Goal: Task Accomplishment & Management: Manage account settings

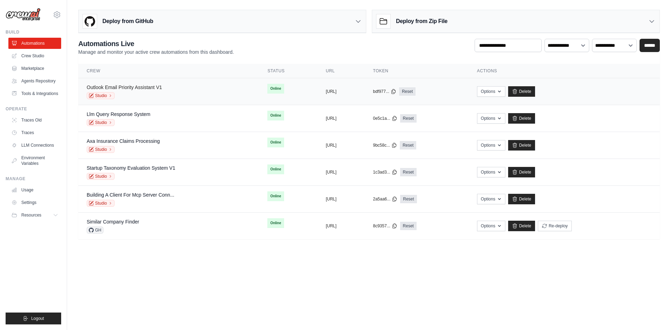
click at [130, 88] on link "Outlook Email Priority Assistant V1" at bounding box center [125, 88] width 76 height 6
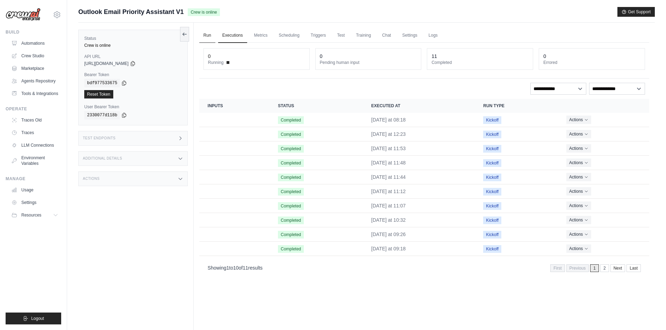
click at [206, 39] on link "Run" at bounding box center [207, 35] width 16 height 15
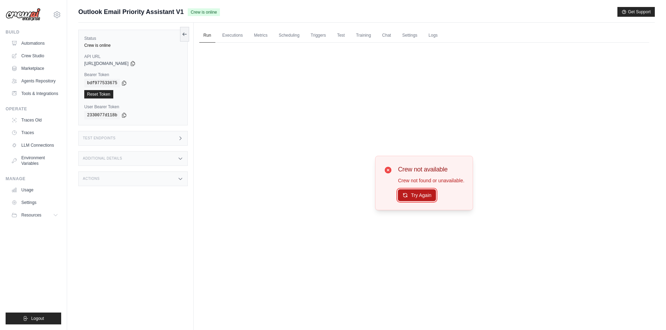
click at [426, 193] on button "Try Again" at bounding box center [417, 195] width 38 height 12
click at [426, 193] on button "Try Again" at bounding box center [417, 196] width 38 height 12
click at [185, 33] on icon at bounding box center [185, 34] width 6 height 6
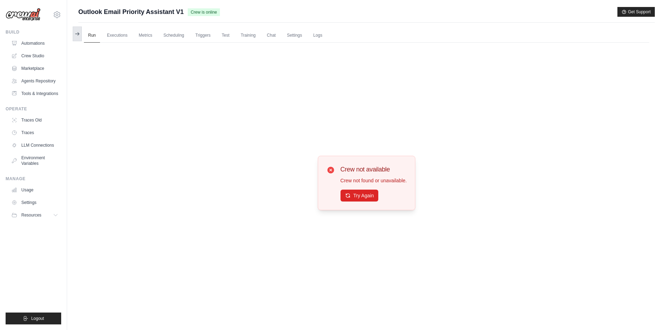
click at [76, 36] on icon at bounding box center [77, 34] width 6 height 6
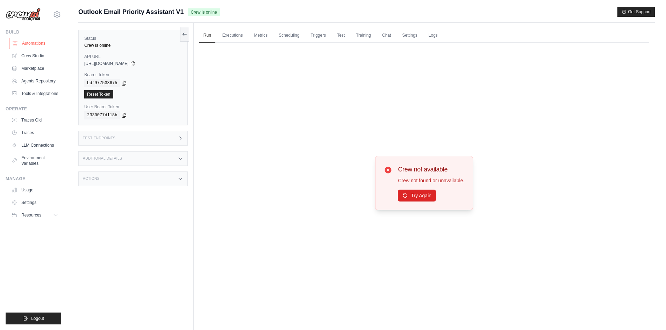
click at [23, 43] on link "Automations" at bounding box center [35, 43] width 53 height 11
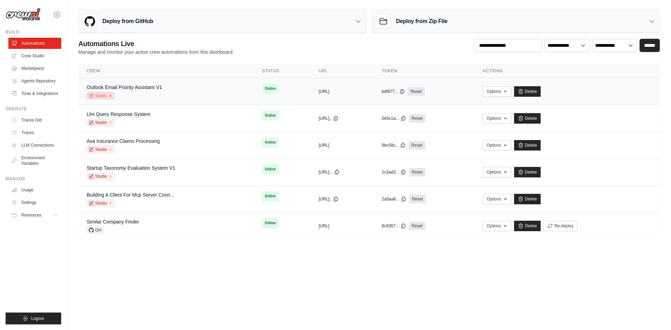
click at [99, 95] on link "Studio" at bounding box center [101, 95] width 28 height 7
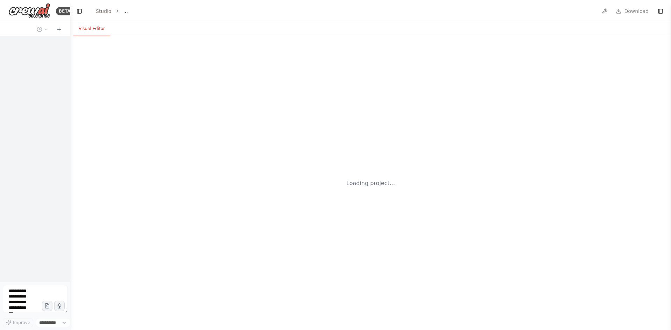
select select "****"
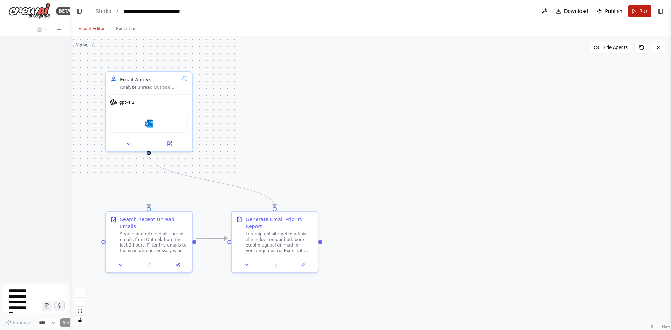
click at [633, 12] on button "Run" at bounding box center [639, 11] width 23 height 13
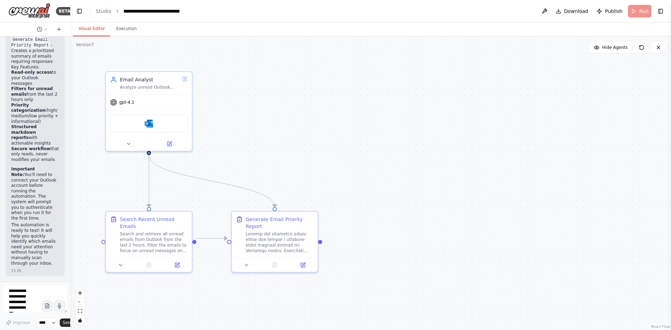
scroll to position [906, 0]
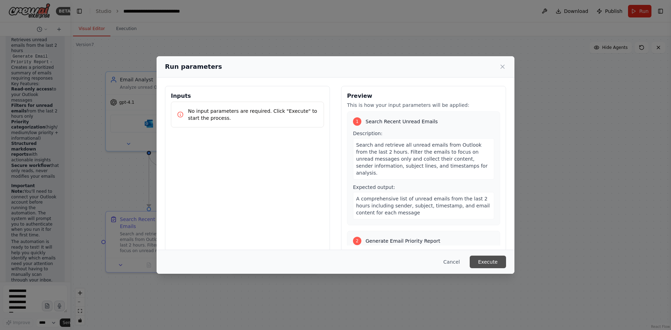
click at [494, 260] on button "Execute" at bounding box center [488, 262] width 36 height 13
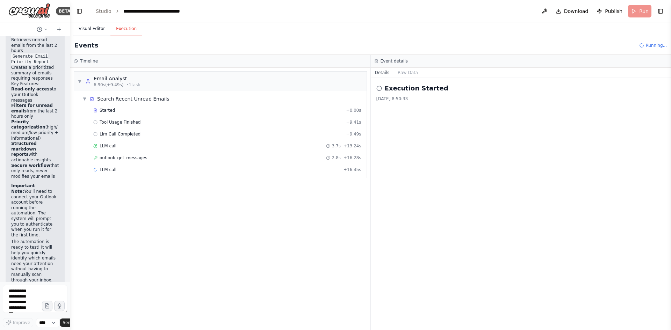
click at [83, 28] on button "Visual Editor" at bounding box center [91, 29] width 37 height 15
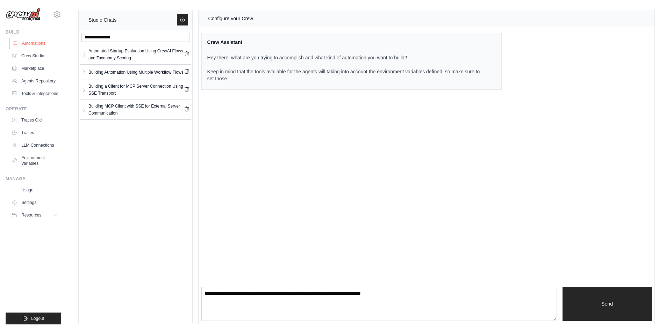
click at [38, 45] on link "Automations" at bounding box center [35, 43] width 53 height 11
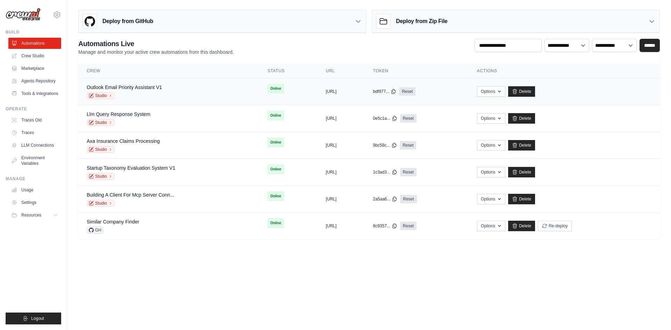
click at [166, 92] on div "Outlook Email Priority Assistant V1 Studio" at bounding box center [169, 91] width 164 height 15
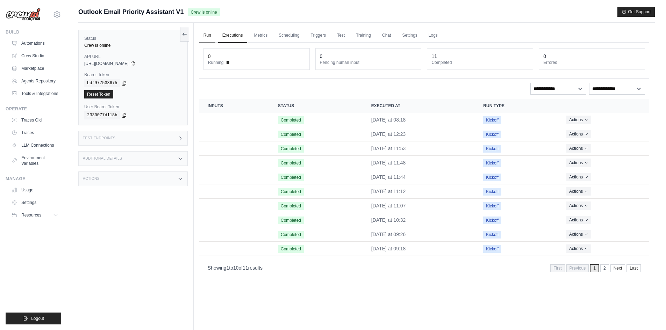
click at [207, 35] on link "Run" at bounding box center [207, 35] width 16 height 15
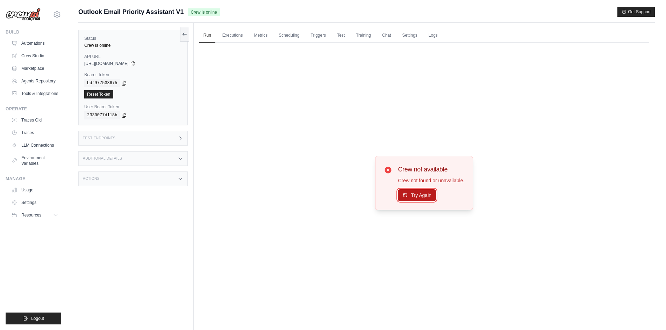
click at [432, 197] on button "Try Again" at bounding box center [417, 195] width 38 height 12
click at [20, 43] on link "Automations" at bounding box center [35, 43] width 53 height 11
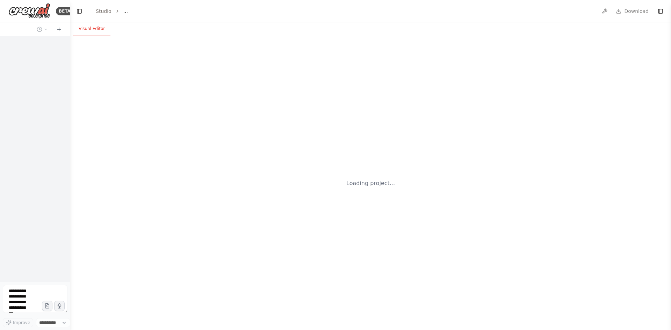
select select "****"
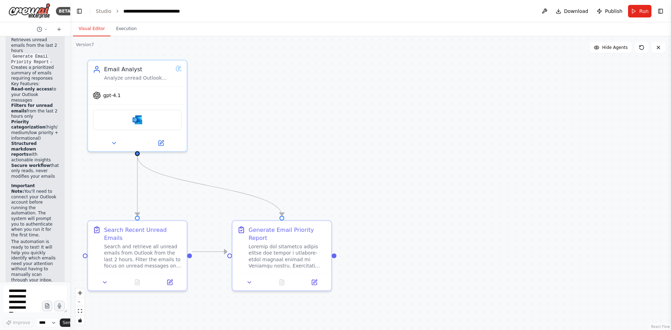
scroll to position [906, 0]
click at [637, 14] on button "Run" at bounding box center [639, 11] width 23 height 13
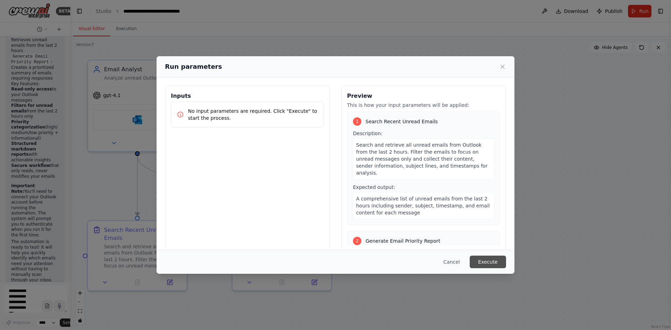
click at [490, 262] on button "Execute" at bounding box center [488, 262] width 36 height 13
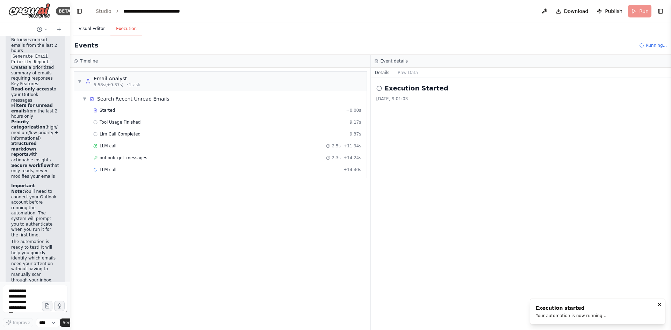
click at [91, 34] on button "Visual Editor" at bounding box center [91, 29] width 37 height 15
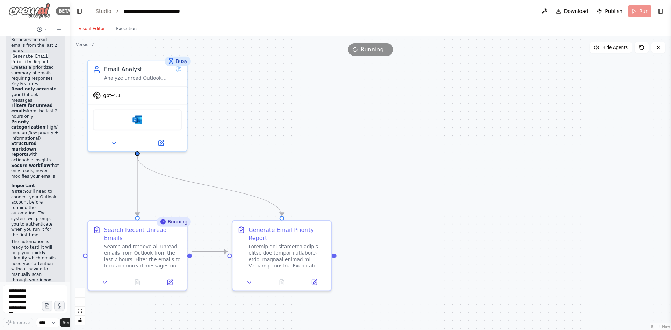
click at [35, 13] on img at bounding box center [29, 11] width 42 height 16
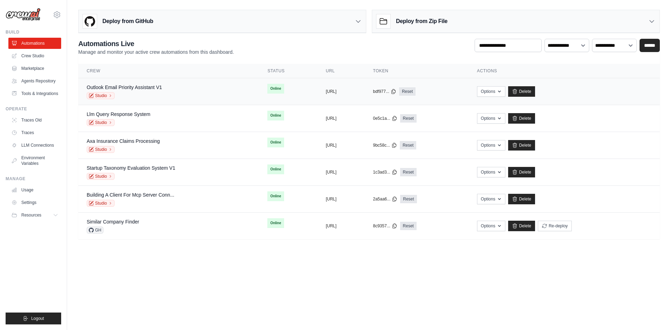
click at [167, 92] on div "Outlook Email Priority Assistant V1 Studio" at bounding box center [169, 91] width 164 height 15
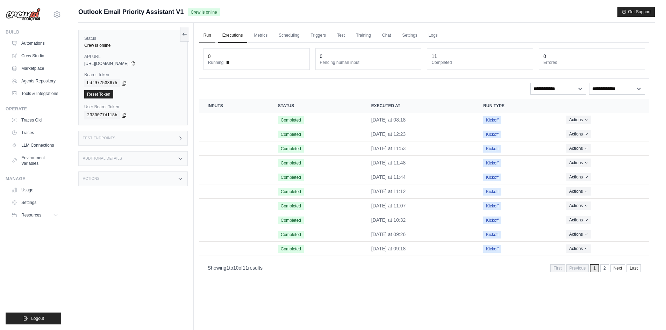
click at [211, 34] on link "Run" at bounding box center [207, 35] width 16 height 15
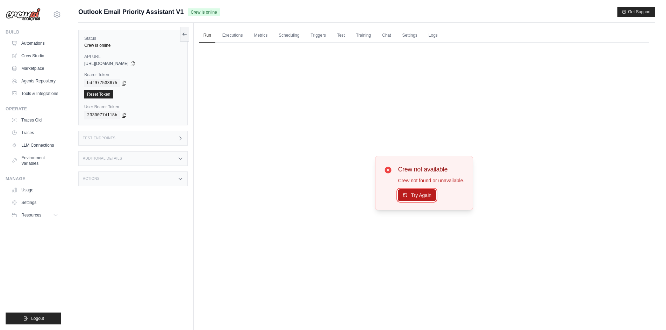
click at [415, 196] on button "Try Again" at bounding box center [417, 195] width 38 height 12
click at [22, 46] on link "Automations" at bounding box center [35, 43] width 53 height 11
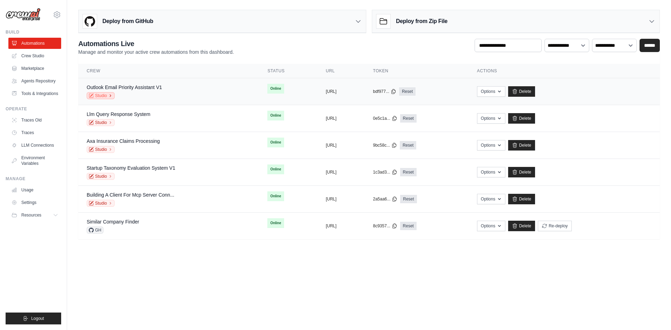
click at [108, 96] on link "Studio" at bounding box center [101, 95] width 28 height 7
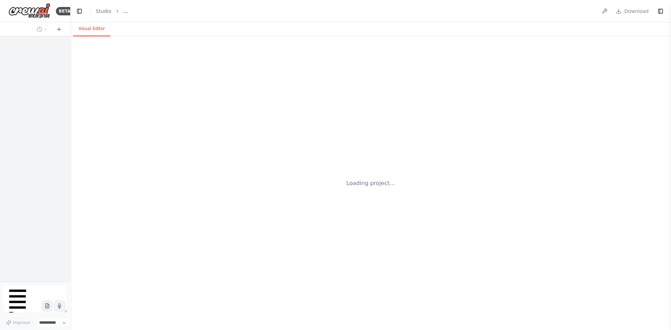
select select "****"
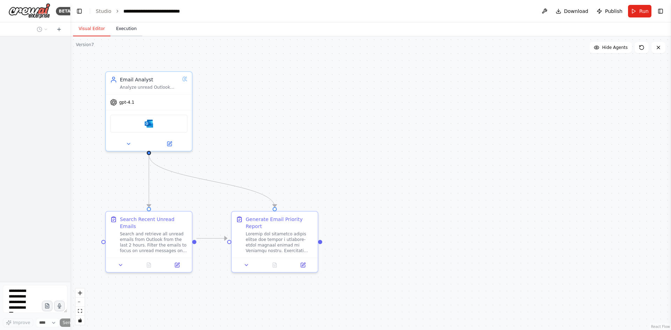
click at [126, 30] on button "Execution" at bounding box center [126, 29] width 32 height 15
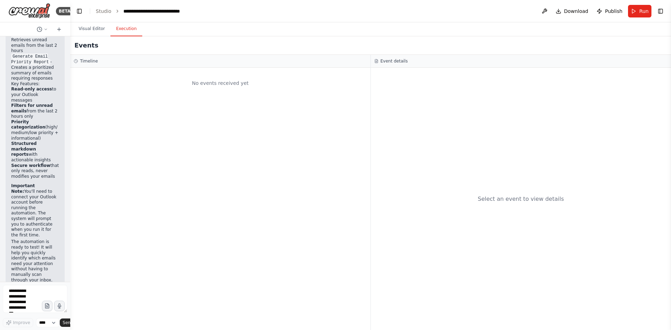
scroll to position [906, 0]
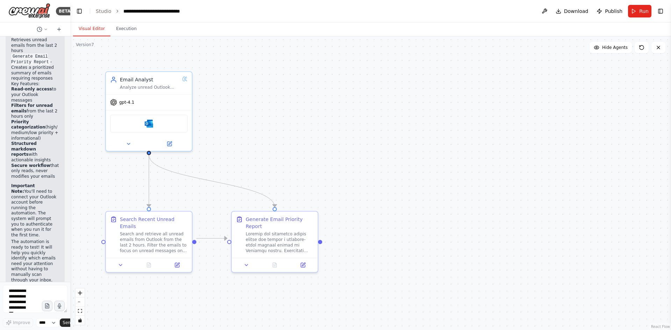
click at [95, 30] on button "Visual Editor" at bounding box center [91, 29] width 37 height 15
click at [177, 260] on button at bounding box center [177, 264] width 24 height 8
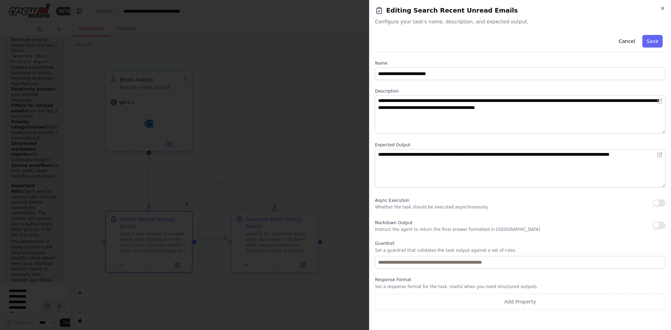
drag, startPoint x: 249, startPoint y: 71, endPoint x: 264, endPoint y: 64, distance: 16.8
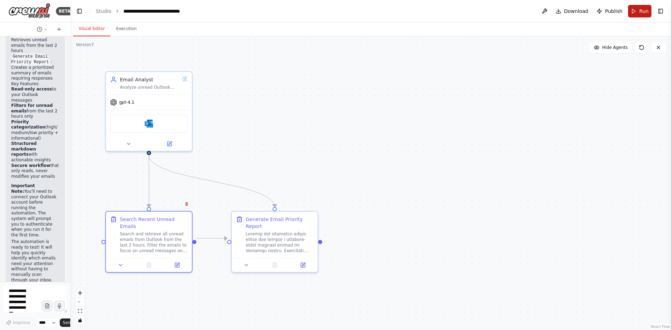
click at [641, 13] on span "Run" at bounding box center [643, 11] width 9 height 7
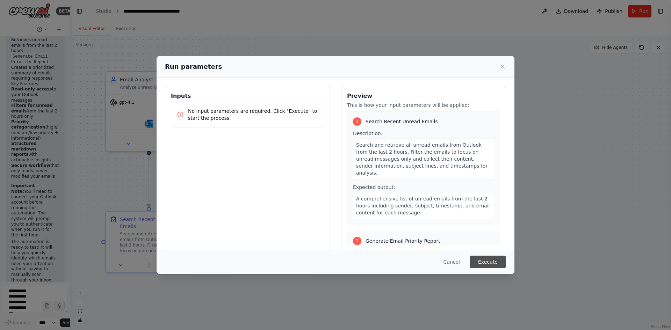
click at [487, 261] on button "Execute" at bounding box center [488, 262] width 36 height 13
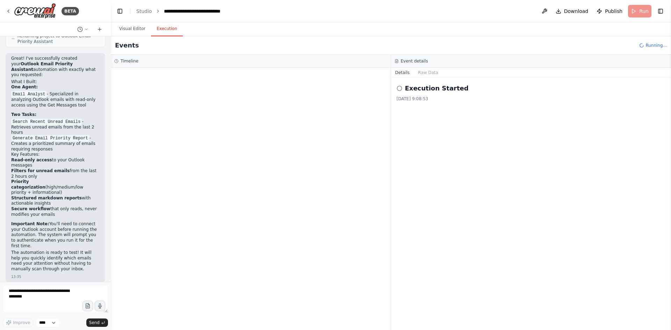
scroll to position [572, 0]
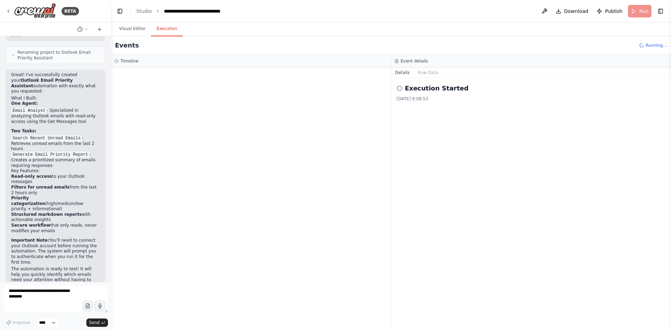
drag, startPoint x: 69, startPoint y: 209, endPoint x: 111, endPoint y: 217, distance: 42.2
click at [111, 217] on div "BETA Build a crew that is accessing my emails in outlook in the last 2 hours (u…" at bounding box center [335, 165] width 671 height 330
click at [157, 109] on div "Started" at bounding box center [249, 111] width 230 height 6
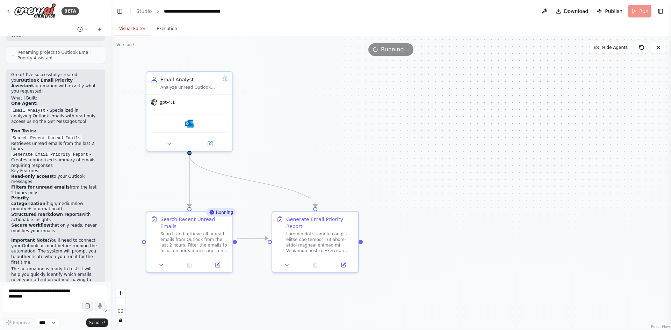
click at [131, 33] on button "Visual Editor" at bounding box center [132, 29] width 37 height 15
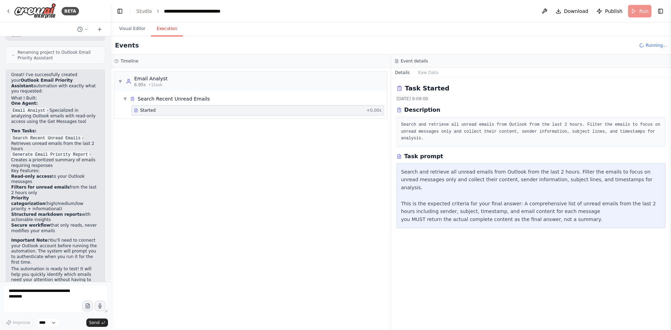
click at [162, 27] on button "Execution" at bounding box center [167, 29] width 32 height 15
click at [186, 236] on div "▼ Email Analyst 6.95s (+14.99s) • 1 task ▼ Search Recent Unread Emails Started …" at bounding box center [251, 199] width 280 height 263
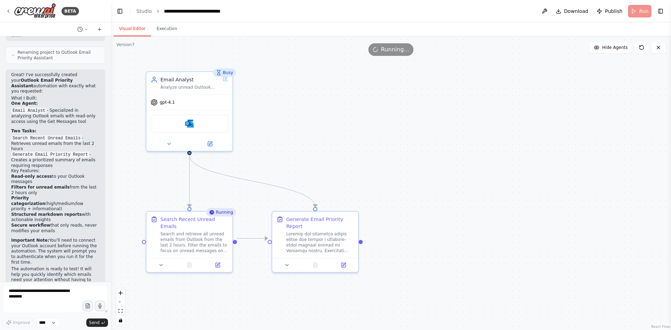
click at [130, 33] on button "Visual Editor" at bounding box center [132, 29] width 37 height 15
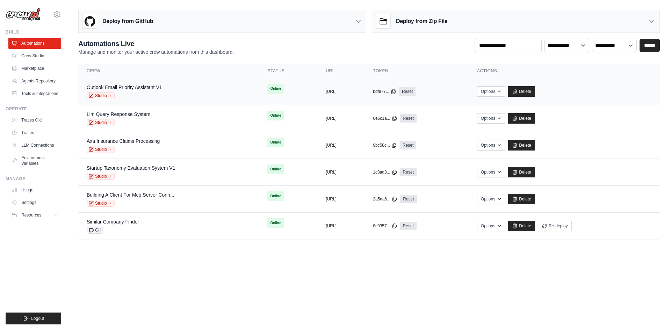
click at [139, 97] on div "Studio" at bounding box center [125, 95] width 76 height 7
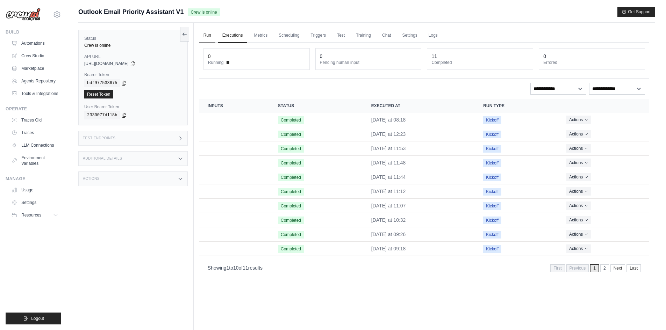
click at [210, 35] on link "Run" at bounding box center [207, 35] width 16 height 15
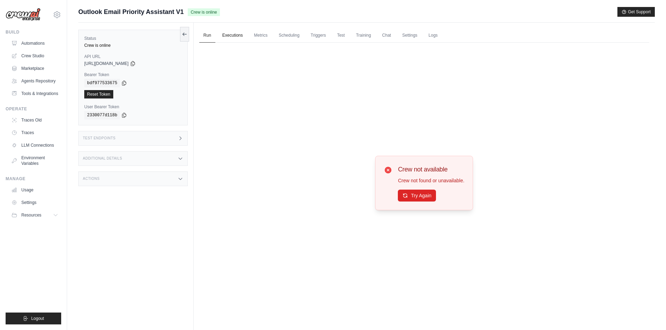
click at [231, 39] on link "Executions" at bounding box center [232, 35] width 29 height 15
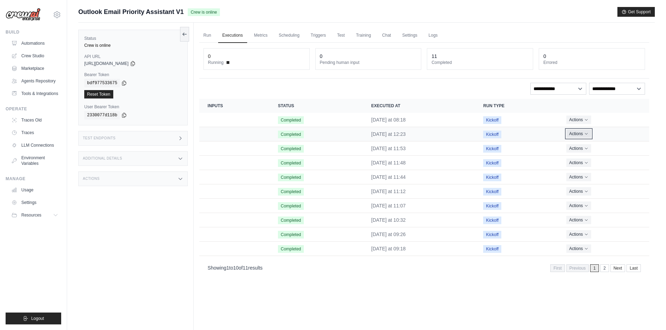
click at [586, 134] on icon "Actions for execution" at bounding box center [586, 134] width 4 height 4
click at [614, 148] on link "View Details" at bounding box center [618, 146] width 45 height 11
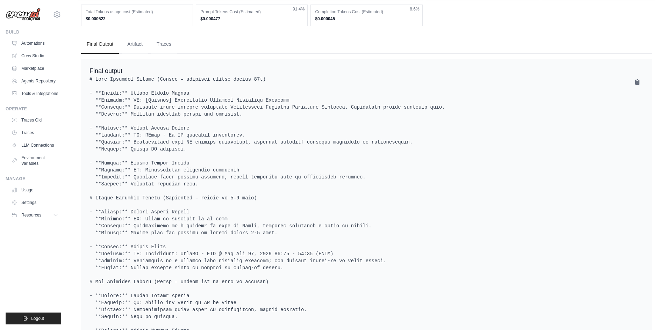
scroll to position [245, 0]
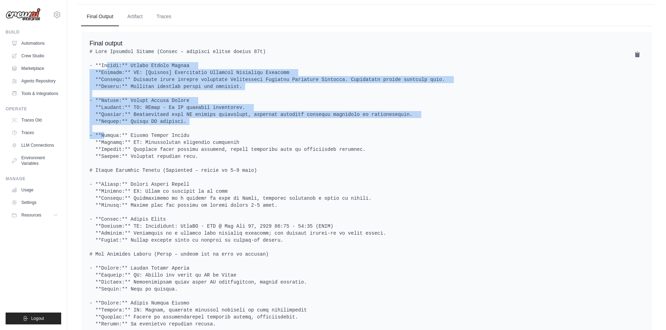
drag, startPoint x: 196, startPoint y: 125, endPoint x: 78, endPoint y: 68, distance: 131.2
click at [78, 68] on div "Outlook Email Priority Assistant-v1 Execution 4985eeef-de09-4c0f-a03e-2fc1aa96f…" at bounding box center [366, 127] width 599 height 731
copy pre "- **Sender:** Carmen Abenia Abenia **Subject:** RV: [Pending] Information Secur…"
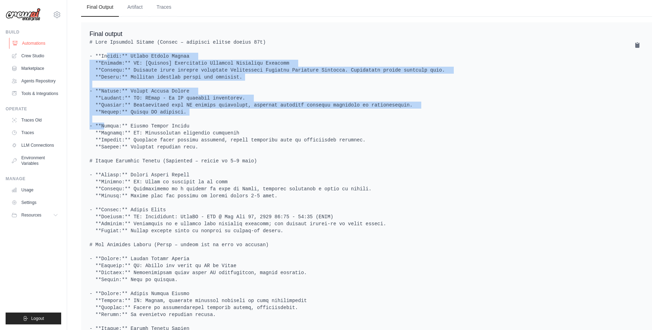
scroll to position [210, 0]
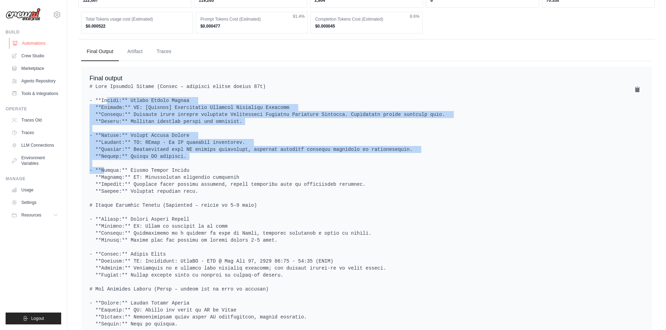
click at [28, 41] on link "Automations" at bounding box center [35, 43] width 53 height 11
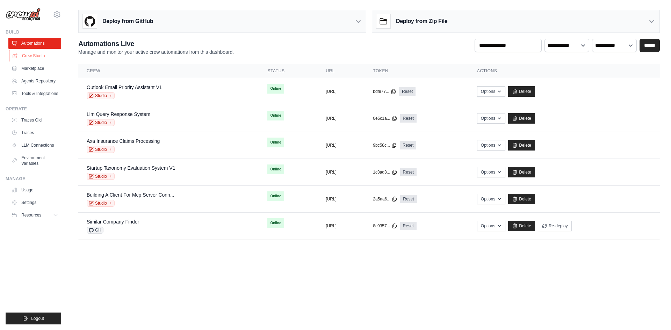
click at [40, 57] on link "Crew Studio" at bounding box center [35, 55] width 53 height 11
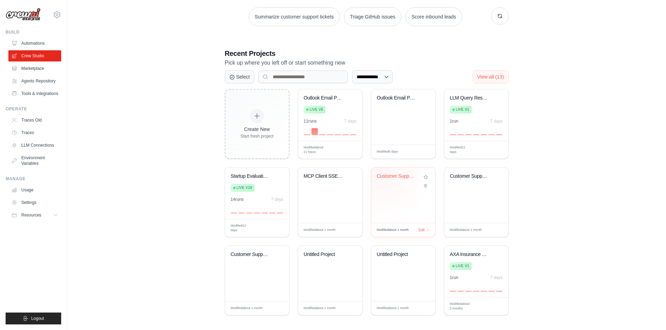
scroll to position [105, 0]
click at [31, 42] on link "Automations" at bounding box center [35, 43] width 53 height 11
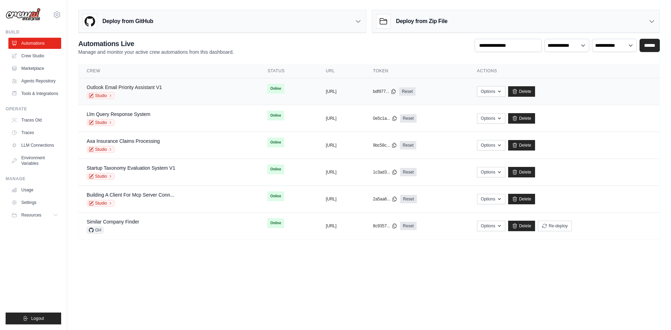
click at [132, 89] on link "Outlook Email Priority Assistant V1" at bounding box center [125, 88] width 76 height 6
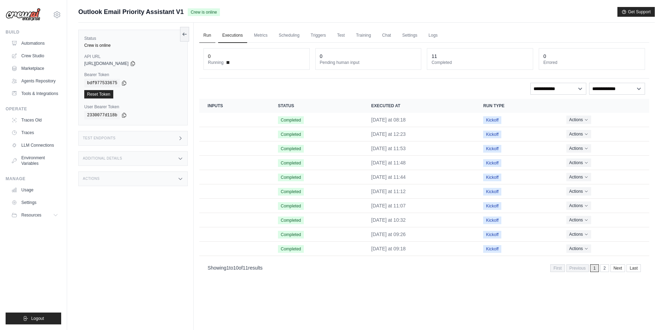
click at [207, 38] on link "Run" at bounding box center [207, 35] width 16 height 15
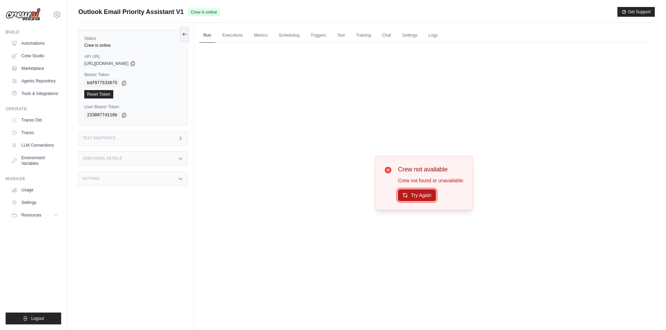
click at [429, 191] on button "Try Again" at bounding box center [417, 195] width 38 height 12
click at [429, 191] on button "Try Again" at bounding box center [417, 196] width 38 height 12
click at [24, 42] on link "Automations" at bounding box center [35, 43] width 53 height 11
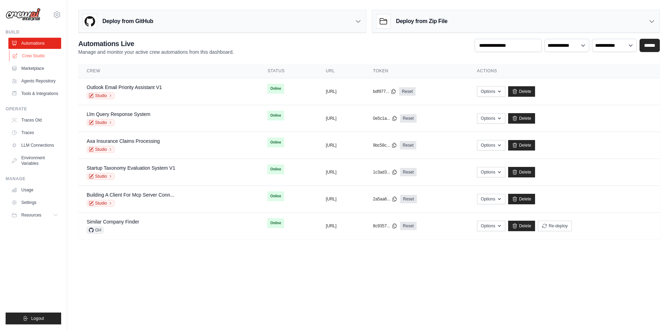
click at [24, 56] on link "Crew Studio" at bounding box center [35, 55] width 53 height 11
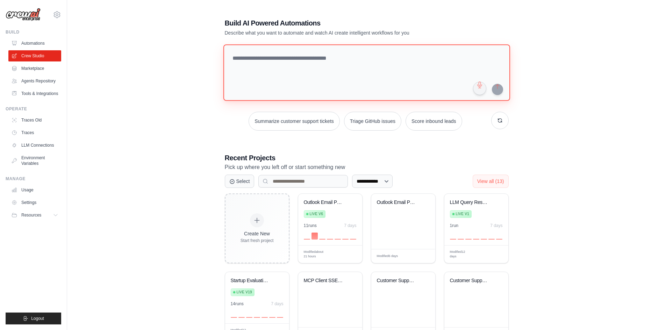
click at [296, 92] on textarea at bounding box center [366, 72] width 287 height 57
type textarea "*"
drag, startPoint x: 328, startPoint y: 68, endPoint x: 289, endPoint y: 69, distance: 38.8
click at [289, 69] on textarea "**********" at bounding box center [367, 72] width 289 height 57
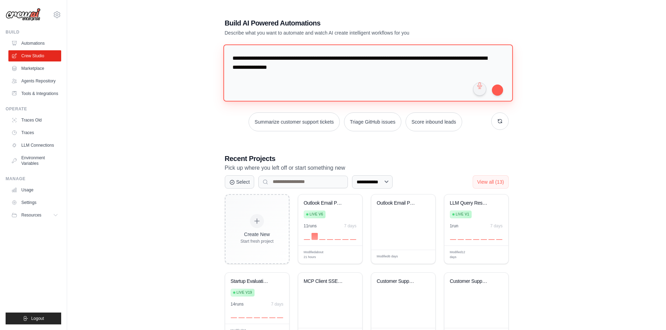
paste textarea
click at [347, 70] on textarea "**********" at bounding box center [367, 72] width 289 height 57
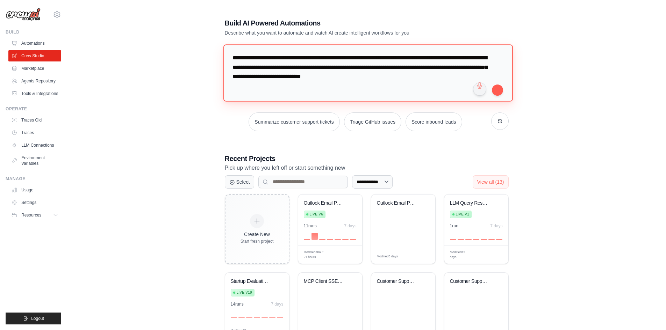
drag, startPoint x: 449, startPoint y: 77, endPoint x: 327, endPoint y: 78, distance: 122.4
click at [327, 78] on textarea "**********" at bounding box center [367, 72] width 289 height 57
click at [373, 81] on textarea "**********" at bounding box center [367, 72] width 289 height 57
drag, startPoint x: 451, startPoint y: 76, endPoint x: 428, endPoint y: 76, distance: 22.4
click at [428, 76] on textarea "**********" at bounding box center [367, 72] width 289 height 57
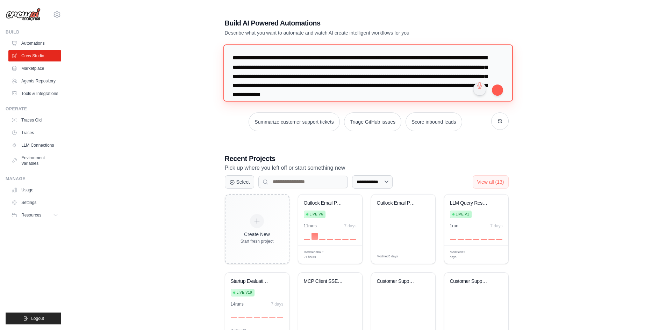
scroll to position [31, 0]
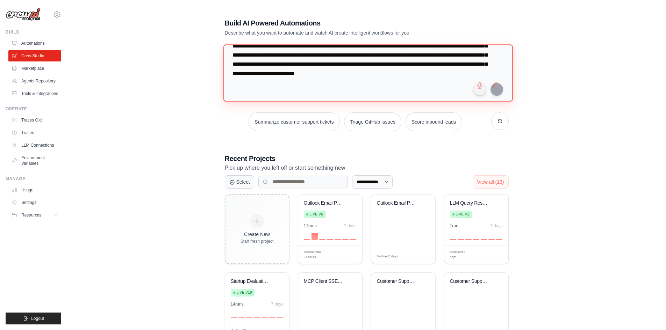
type textarea "**********"
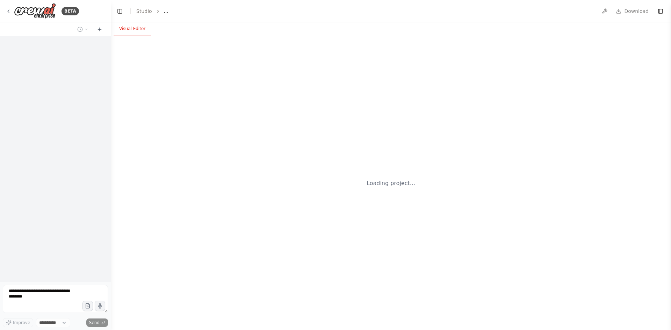
select select "****"
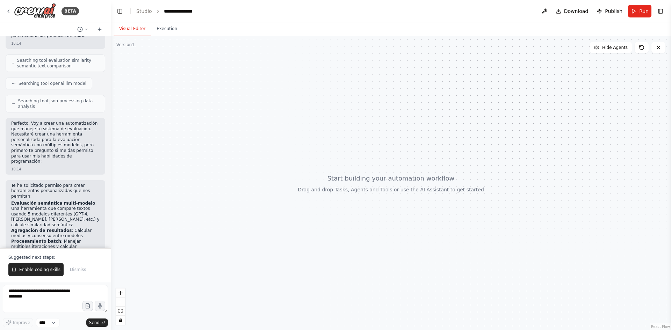
scroll to position [261, 0]
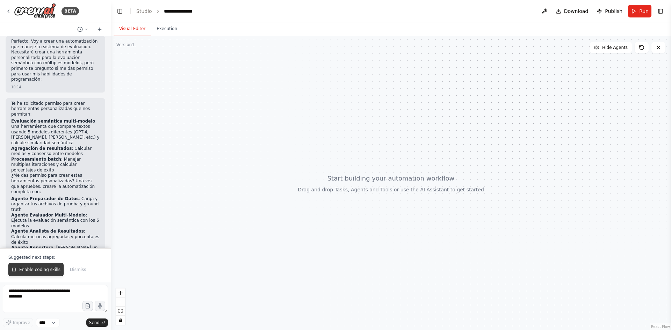
click at [30, 270] on span "Enable coding skills" at bounding box center [39, 270] width 41 height 6
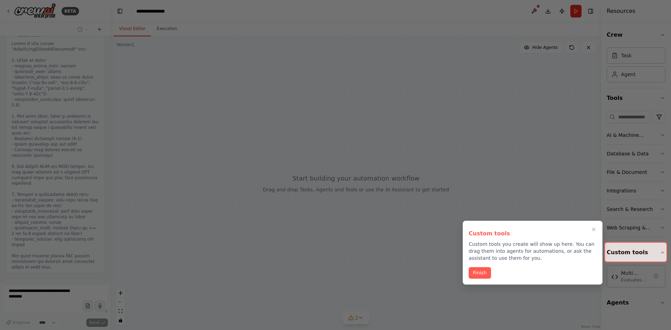
scroll to position [653, 0]
click at [484, 274] on button "Finish" at bounding box center [480, 273] width 22 height 12
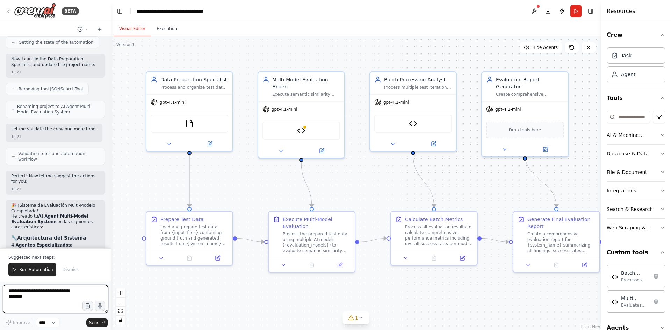
scroll to position [1725, 0]
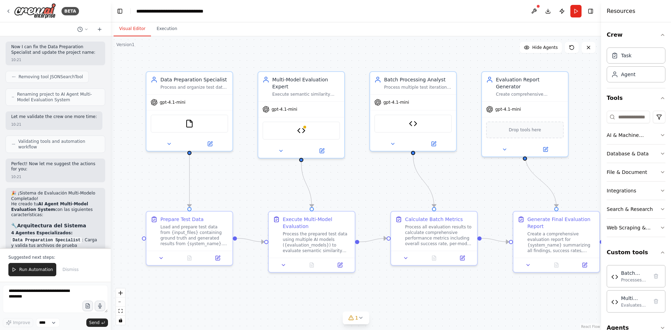
click at [53, 270] on code "Evaluation Report Generator" at bounding box center [46, 273] width 71 height 6
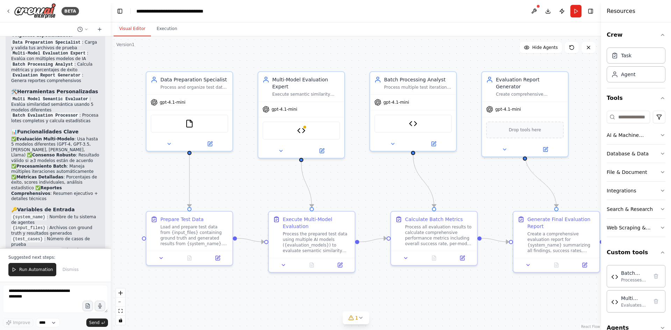
scroll to position [1935, 0]
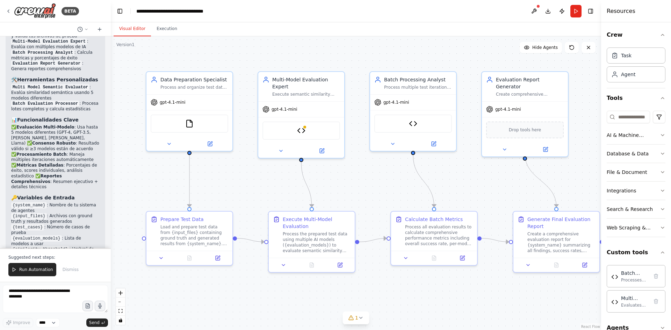
click at [19, 224] on code "{test_cases}" at bounding box center [27, 227] width 33 height 6
click at [34, 302] on textarea at bounding box center [55, 299] width 105 height 28
click at [163, 106] on div "gpt-4.1-mini" at bounding box center [189, 100] width 86 height 15
click at [189, 106] on div "gpt-4.1-mini" at bounding box center [189, 100] width 86 height 15
click at [212, 146] on button at bounding box center [210, 142] width 40 height 8
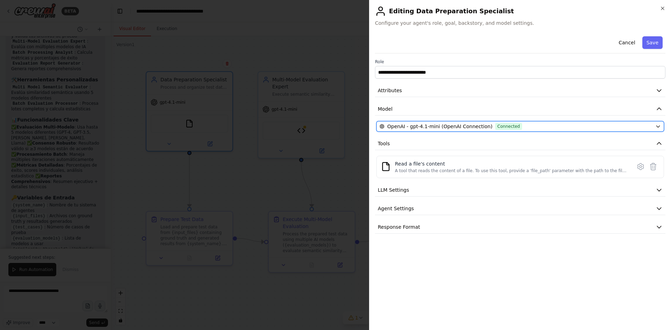
click at [452, 129] on span "OpenAI - gpt-4.1-mini (OpenAI Connection)" at bounding box center [439, 126] width 105 height 7
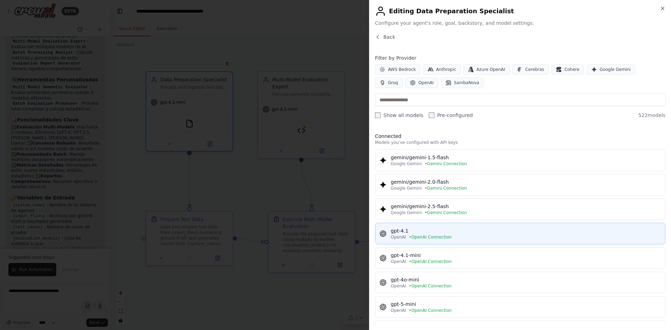
click at [437, 234] on div "gpt-4.1" at bounding box center [526, 231] width 270 height 7
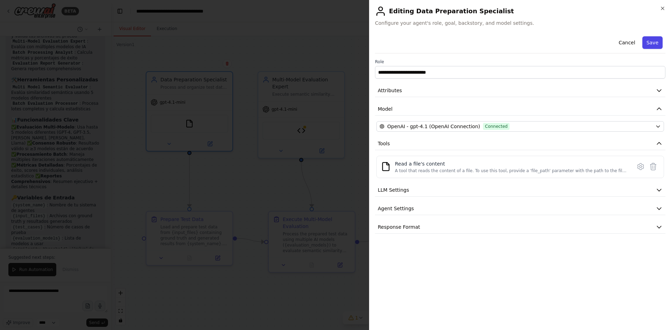
click at [658, 43] on button "Save" at bounding box center [653, 42] width 20 height 13
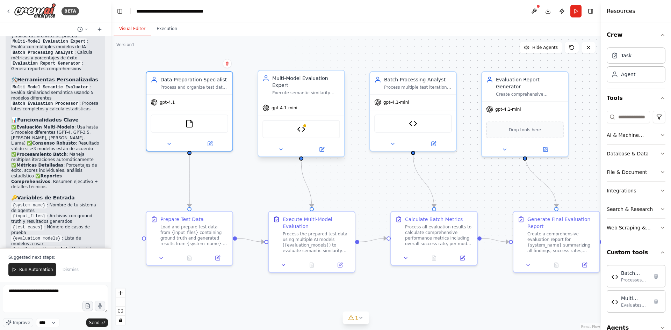
click at [314, 112] on div "gpt-4.1-mini" at bounding box center [301, 107] width 86 height 15
click at [322, 155] on div at bounding box center [301, 150] width 86 height 14
click at [323, 154] on div at bounding box center [301, 150] width 86 height 14
click at [323, 151] on icon at bounding box center [322, 150] width 4 height 4
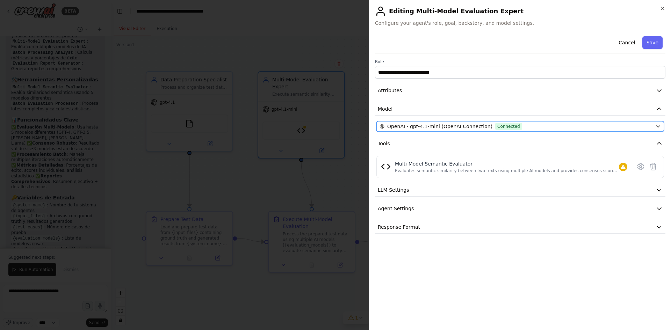
click at [461, 128] on span "OpenAI - gpt-4.1-mini (OpenAI Connection)" at bounding box center [439, 126] width 105 height 7
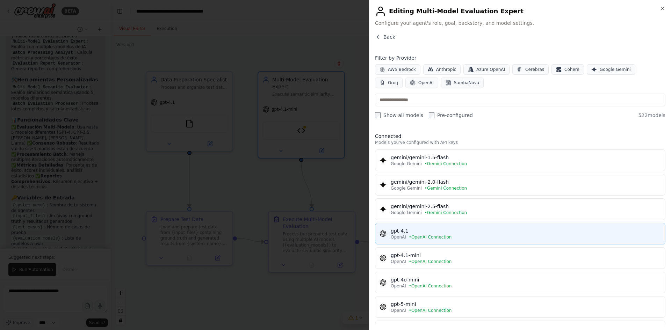
click at [424, 235] on span "• OpenAI Connection" at bounding box center [430, 238] width 43 height 6
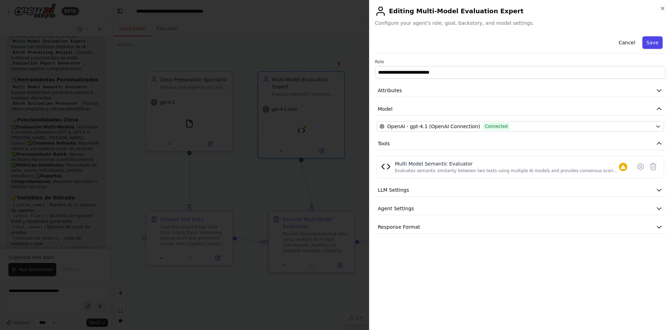
click at [650, 41] on button "Save" at bounding box center [653, 42] width 20 height 13
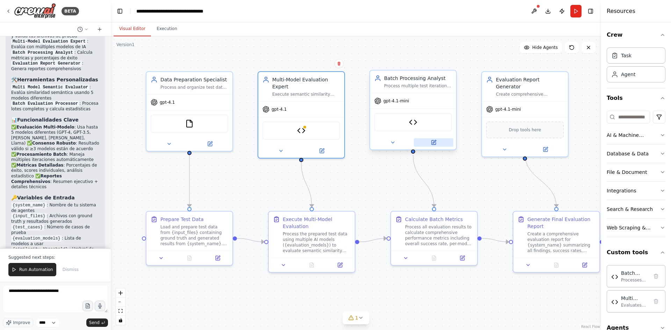
click at [433, 143] on icon at bounding box center [434, 141] width 3 height 3
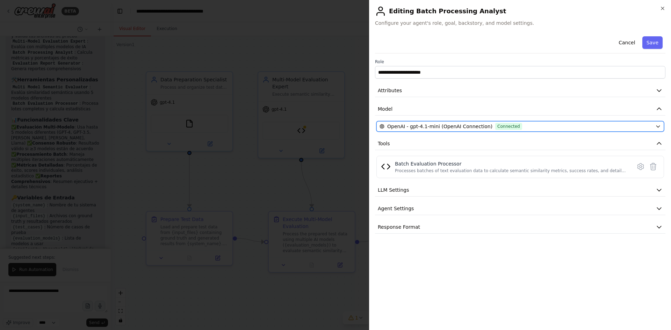
click at [415, 123] on span "OpenAI - gpt-4.1-mini (OpenAI Connection)" at bounding box center [439, 126] width 105 height 7
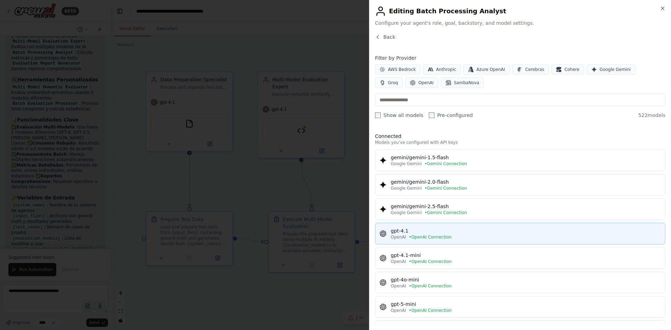
click at [423, 233] on div "gpt-4.1" at bounding box center [526, 231] width 270 height 7
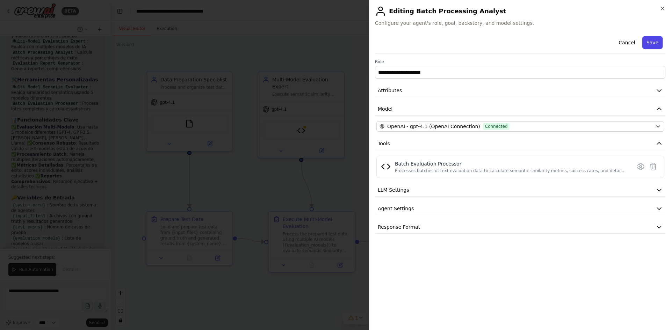
click at [650, 42] on button "Save" at bounding box center [653, 42] width 20 height 13
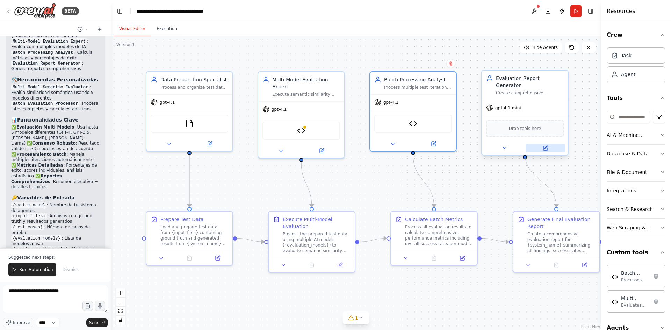
click at [548, 145] on icon at bounding box center [546, 148] width 6 height 6
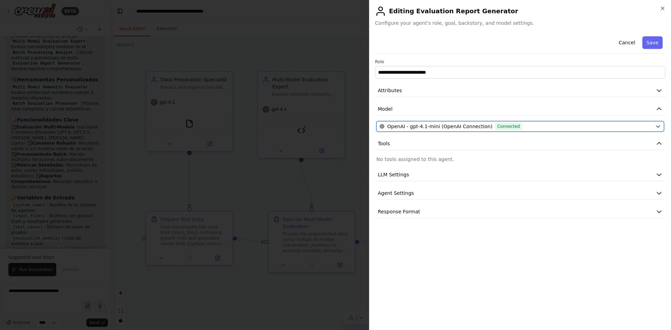
click at [416, 129] on span "OpenAI - gpt-4.1-mini (OpenAI Connection)" at bounding box center [439, 126] width 105 height 7
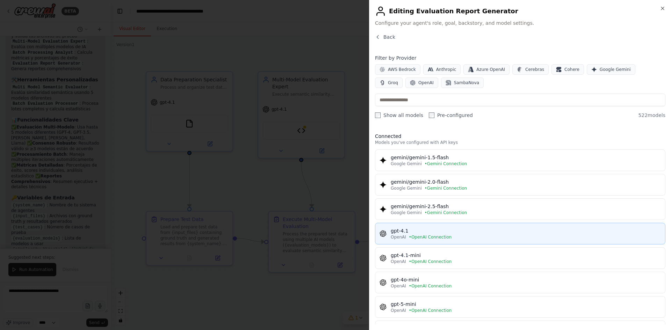
click at [438, 236] on span "• OpenAI Connection" at bounding box center [430, 238] width 43 height 6
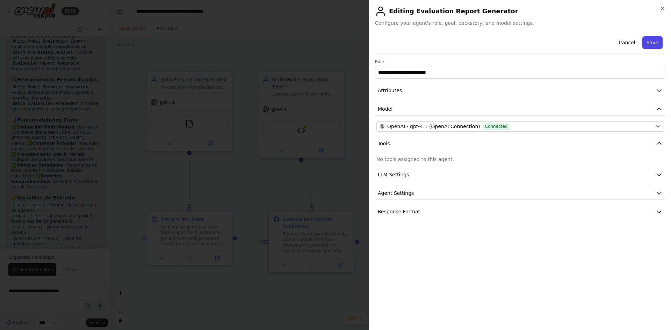
click at [657, 44] on button "Save" at bounding box center [653, 42] width 20 height 13
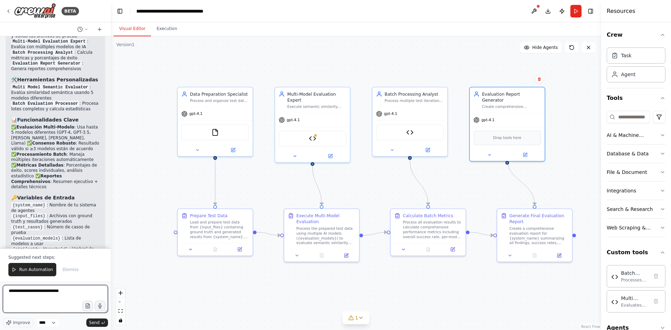
click at [82, 292] on textarea "**********" at bounding box center [55, 299] width 105 height 28
type textarea "**********"
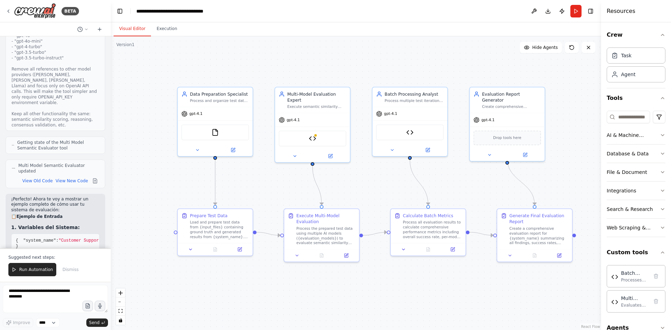
scroll to position [2417, 0]
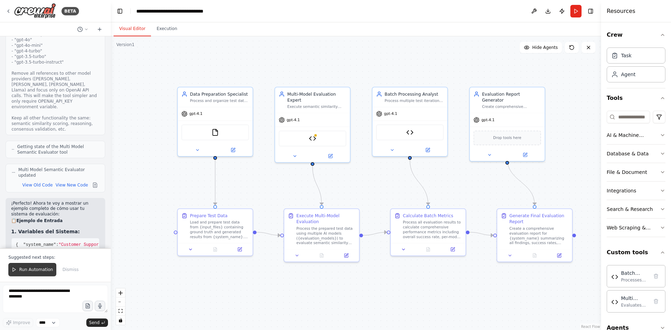
click at [34, 270] on span "Run Automation" at bounding box center [36, 270] width 34 height 6
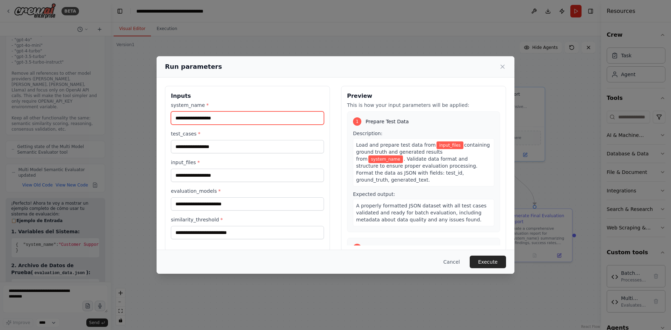
click at [218, 115] on input "system_name *" at bounding box center [247, 118] width 153 height 13
drag, startPoint x: 37, startPoint y: 148, endPoint x: 52, endPoint y: 148, distance: 15.4
click at [52, 148] on div "Run parameters Inputs system_name * test_cases * input_files * evaluation_model…" at bounding box center [335, 165] width 671 height 330
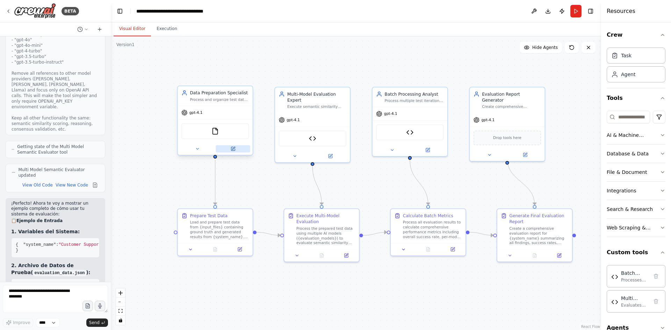
click at [239, 149] on button at bounding box center [233, 148] width 34 height 7
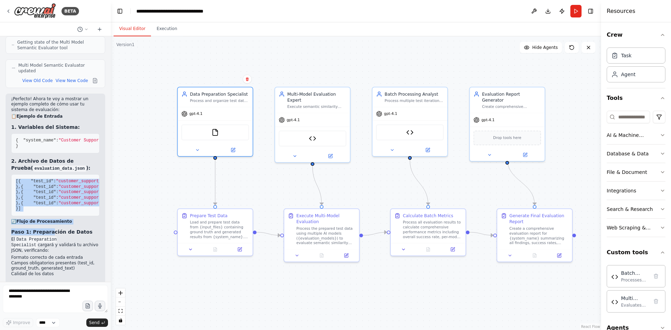
scroll to position [2522, 0]
drag, startPoint x: 15, startPoint y: 181, endPoint x: 51, endPoint y: 217, distance: 50.9
click at [51, 216] on pre "[ { "test_id" : "customer_support_001" , "ground_truth" : "Para cancelar tu sus…" at bounding box center [55, 195] width 88 height 42
copy code "[ { "test_id" : "customer_support_001" , "ground_truth" : "Para cancelar tu sus…"
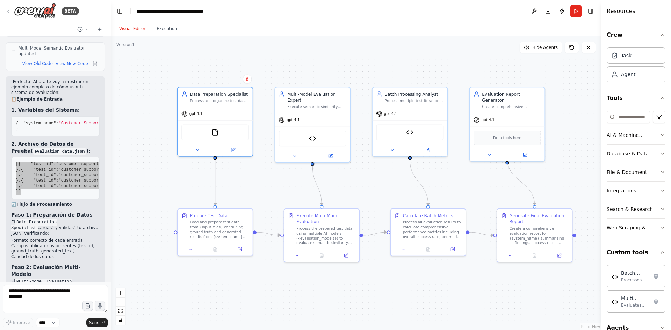
scroll to position [2453, 0]
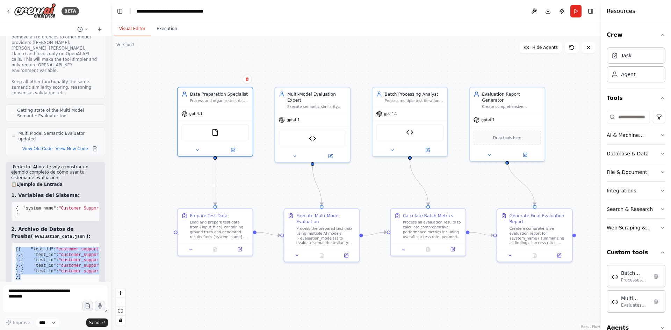
click at [64, 243] on pre "[ { "test_id" : "customer_support_001" , "ground_truth" : "Para cancelar tu sus…" at bounding box center [55, 264] width 88 height 42
click at [101, 171] on div "He realizado una tarea con un sistema de agentes de IA y quiero evaluar si el r…" at bounding box center [55, 159] width 111 height 246
click at [164, 253] on span ""El reembolso se procesará en 5-7 días hábiles a tu método de pago original. Re…" at bounding box center [344, 255] width 360 height 5
click at [67, 264] on span ""customer_support_004"" at bounding box center [85, 266] width 55 height 5
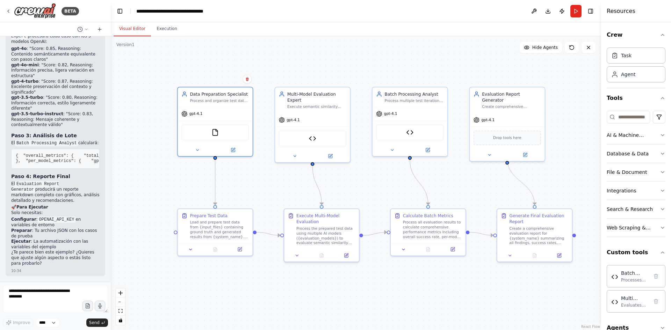
scroll to position [2838, 0]
click at [72, 293] on textarea at bounding box center [55, 299] width 105 height 28
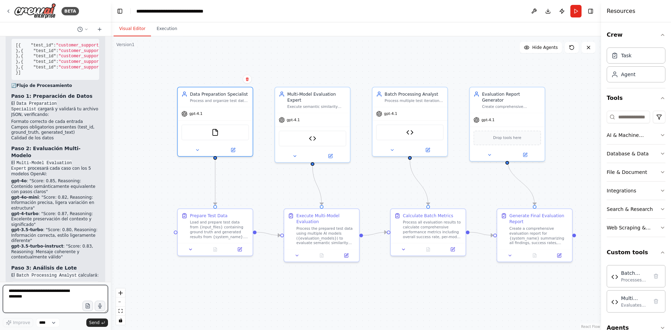
scroll to position [2663, 0]
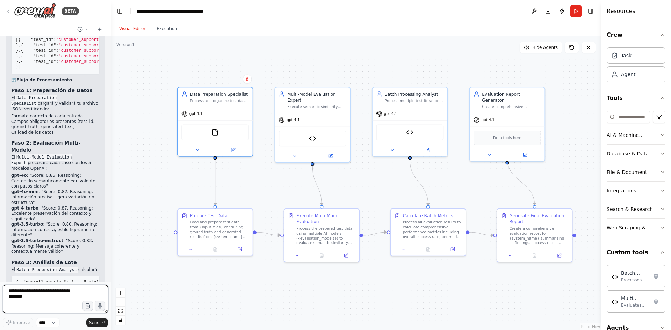
click at [35, 301] on textarea at bounding box center [55, 299] width 105 height 28
type textarea "**********"
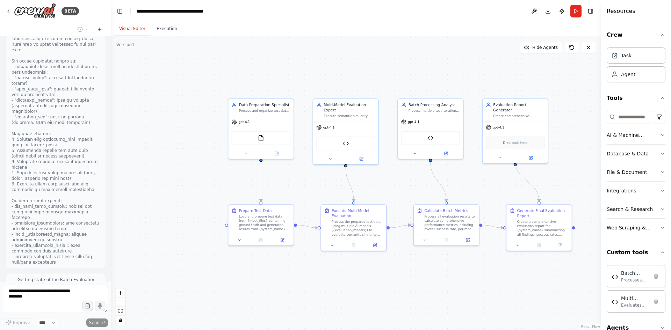
scroll to position [3279, 0]
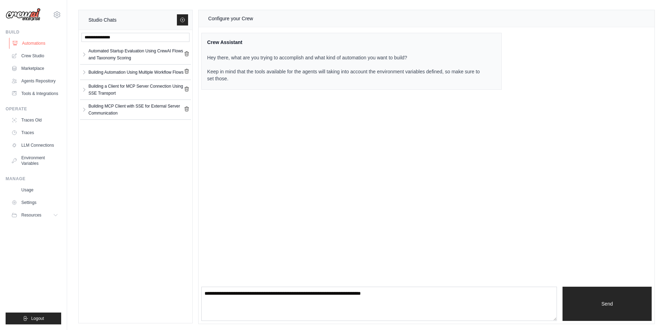
click at [20, 45] on link "Automations" at bounding box center [35, 43] width 53 height 11
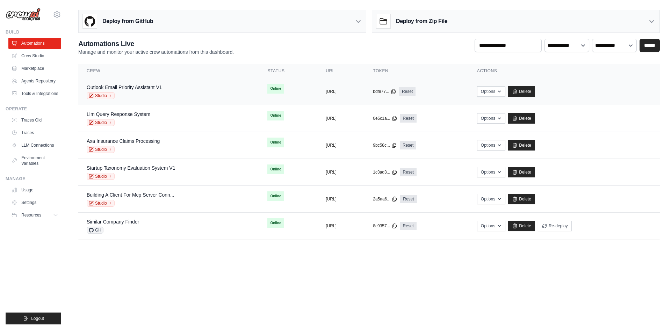
click at [148, 91] on div "Outlook Email Priority Assistant V1" at bounding box center [125, 87] width 76 height 7
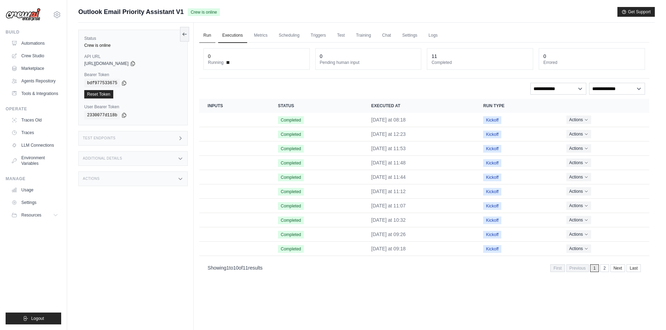
click at [203, 37] on link "Run" at bounding box center [207, 35] width 16 height 15
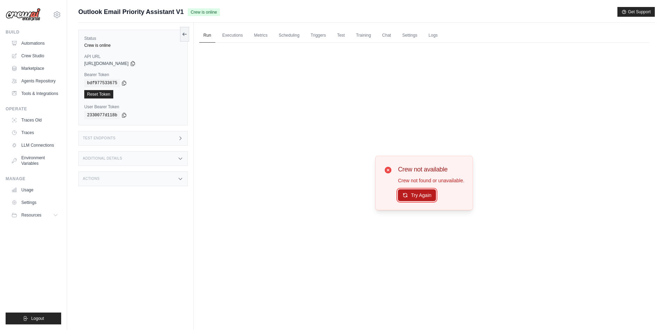
click at [423, 194] on button "Try Again" at bounding box center [417, 195] width 38 height 12
click at [31, 43] on link "Automations" at bounding box center [35, 43] width 53 height 11
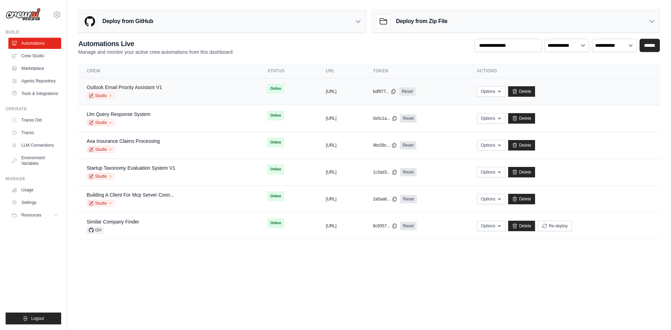
click at [150, 86] on link "Outlook Email Priority Assistant V1" at bounding box center [125, 88] width 76 height 6
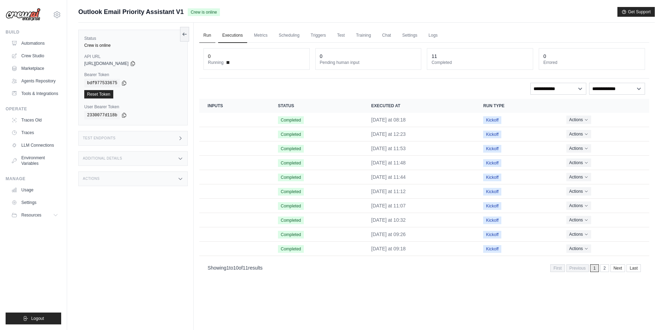
click at [204, 33] on link "Run" at bounding box center [207, 35] width 16 height 15
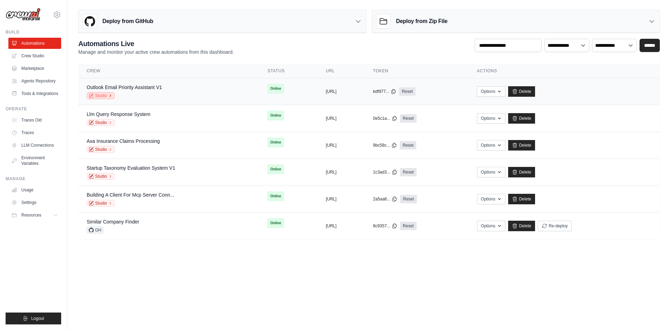
click at [108, 93] on link "Studio" at bounding box center [101, 95] width 28 height 7
click at [27, 207] on link "Settings" at bounding box center [35, 202] width 53 height 11
click at [580, 278] on body "[PERSON_NAME][EMAIL_ADDRESS][DOMAIN_NAME] Settings Build Automations Resources" at bounding box center [335, 165] width 671 height 330
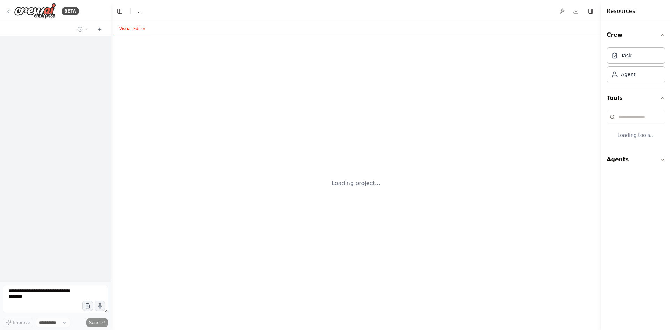
select select "****"
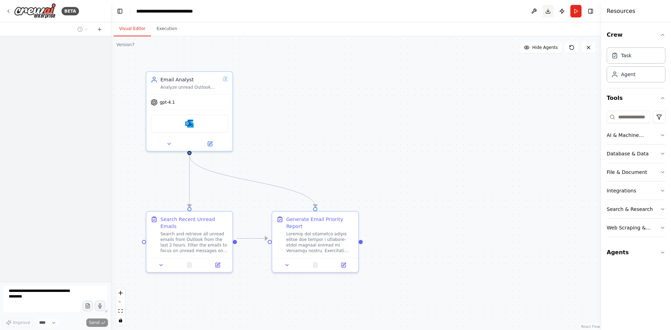
click at [546, 11] on button "Download" at bounding box center [548, 11] width 11 height 13
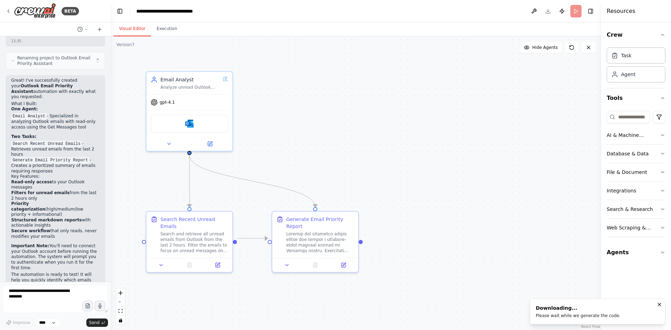
scroll to position [572, 0]
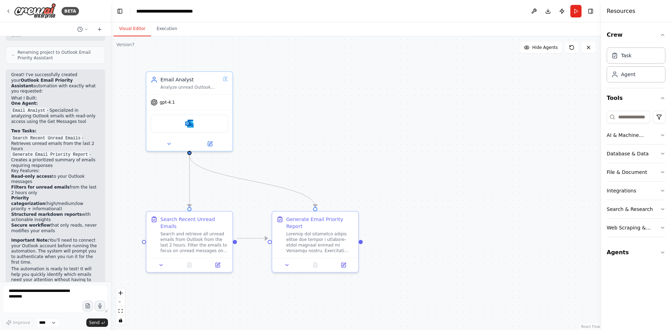
click at [428, 37] on div ".deletable-edge-delete-btn { width: 20px; height: 20px; border: 0px solid #ffff…" at bounding box center [356, 183] width 490 height 294
click at [25, 13] on img at bounding box center [35, 11] width 42 height 16
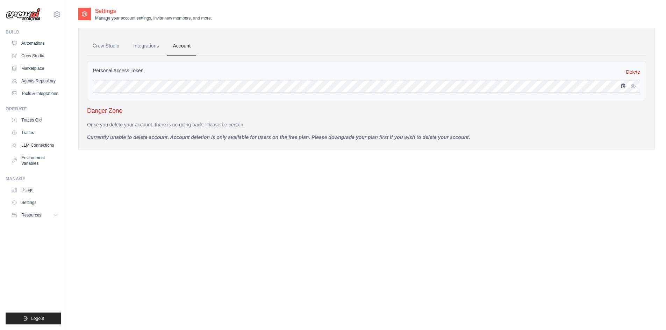
click at [622, 86] on icon "button" at bounding box center [623, 86] width 6 height 6
click at [160, 44] on link "Integrations" at bounding box center [146, 46] width 37 height 19
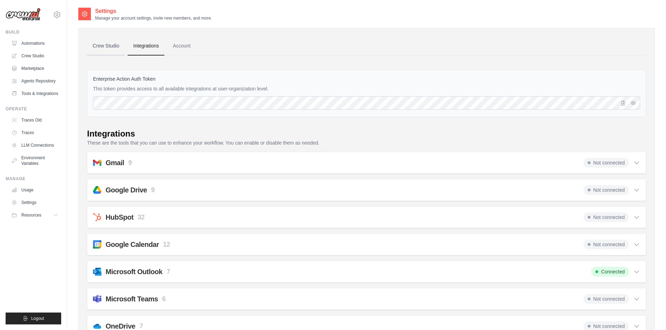
click at [107, 44] on link "Crew Studio" at bounding box center [106, 46] width 38 height 19
click at [153, 48] on link "Integrations" at bounding box center [146, 46] width 37 height 19
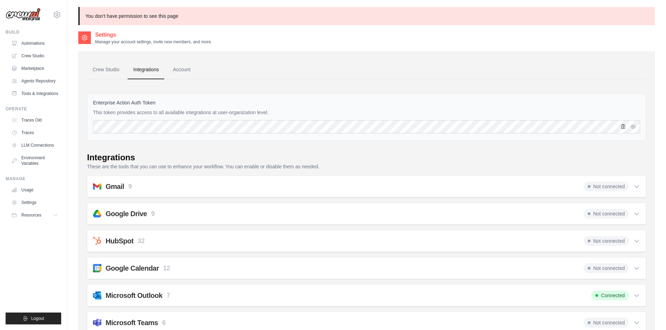
click at [624, 127] on icon "button" at bounding box center [624, 126] width 4 height 4
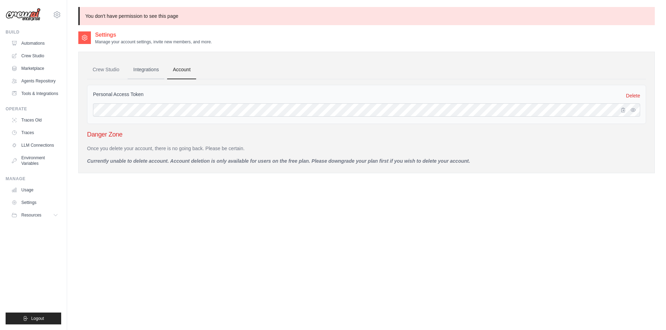
click at [139, 67] on link "Integrations" at bounding box center [146, 69] width 37 height 19
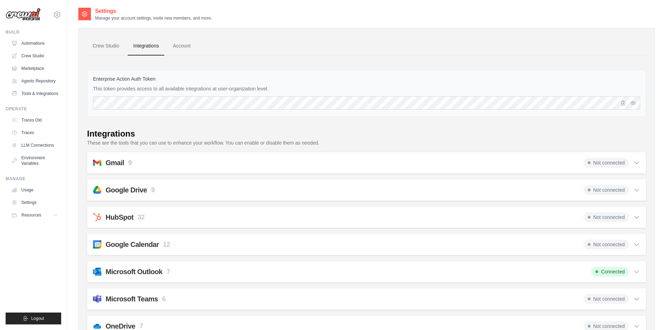
click at [160, 272] on h2 "Microsoft Outlook" at bounding box center [134, 272] width 57 height 10
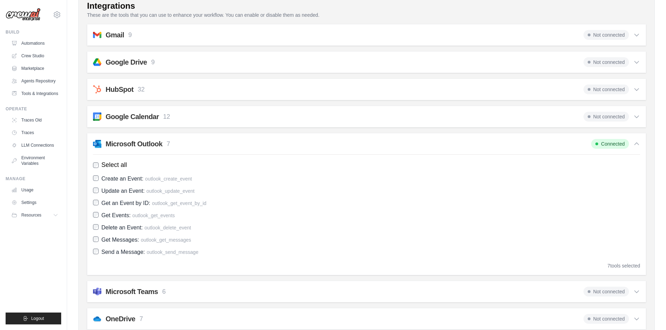
scroll to position [140, 0]
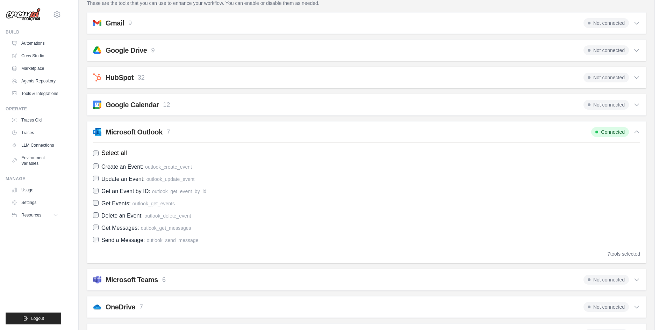
click at [100, 229] on label "Get Messages: outlook_get_messages" at bounding box center [366, 227] width 547 height 9
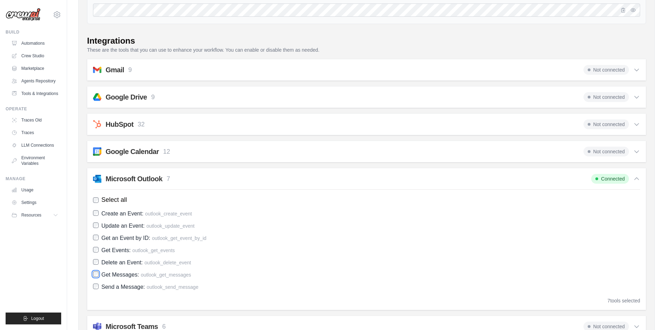
scroll to position [0, 0]
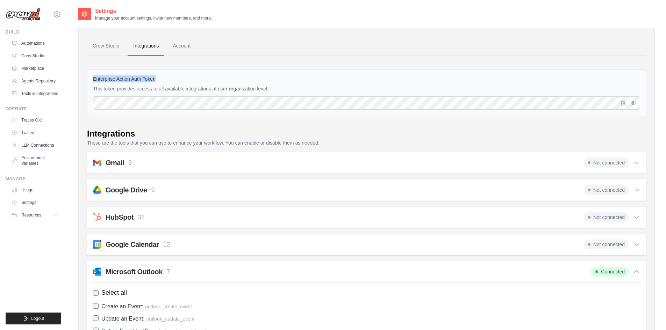
drag, startPoint x: 160, startPoint y: 79, endPoint x: 94, endPoint y: 78, distance: 66.8
click at [94, 78] on label "Enterprise Action Auth Token" at bounding box center [366, 79] width 547 height 7
copy label "Enterprise Action Auth Token"
drag, startPoint x: 156, startPoint y: 82, endPoint x: 91, endPoint y: 78, distance: 65.5
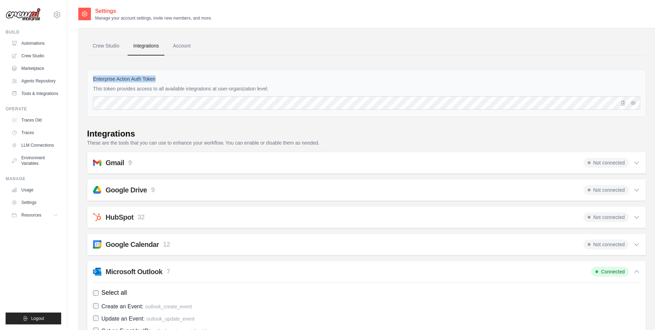
click at [91, 78] on div "Enterprise Action Auth Token This token provides access to all available integr…" at bounding box center [366, 94] width 559 height 48
copy label "Enterprise Action Auth Token"
